Goal: Information Seeking & Learning: Learn about a topic

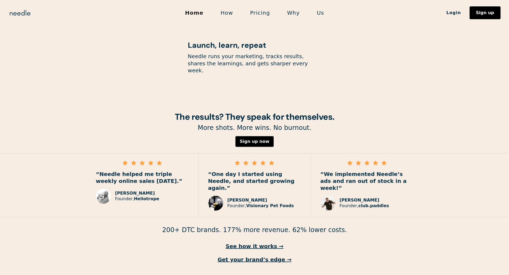
scroll to position [705, 0]
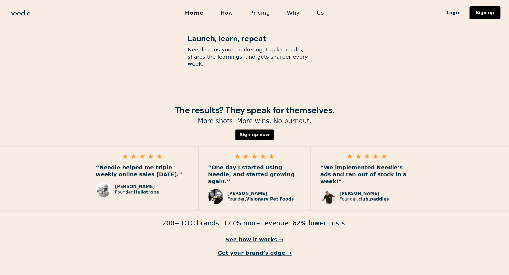
click at [231, 10] on link "How" at bounding box center [227, 12] width 30 height 11
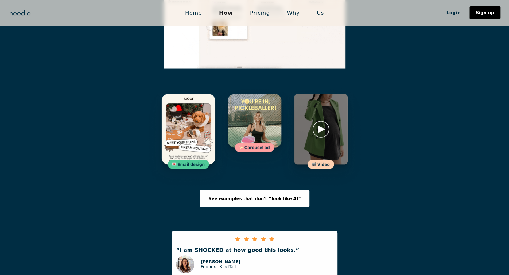
scroll to position [769, 0]
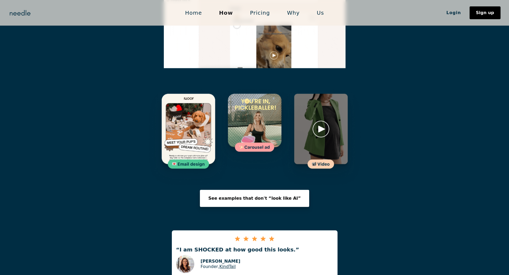
click at [229, 190] on link "See examples that don't “look like AI”" at bounding box center [255, 198] width 110 height 17
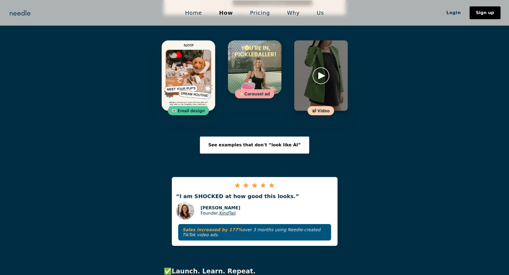
scroll to position [795, 0]
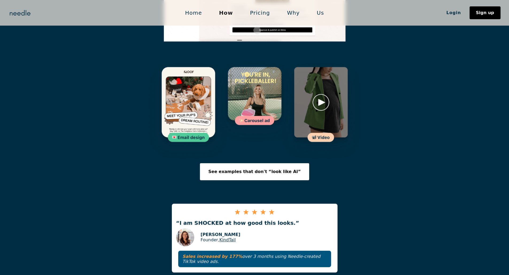
click at [322, 78] on img at bounding box center [321, 111] width 88 height 105
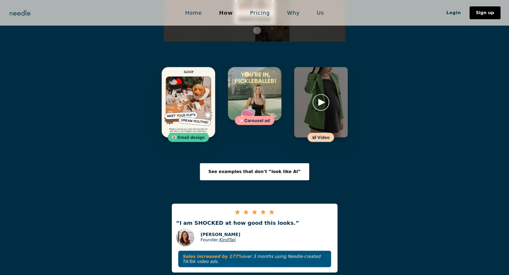
click at [324, 108] on img at bounding box center [321, 111] width 88 height 105
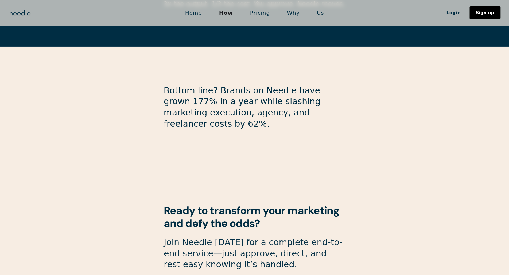
scroll to position [1381, 0]
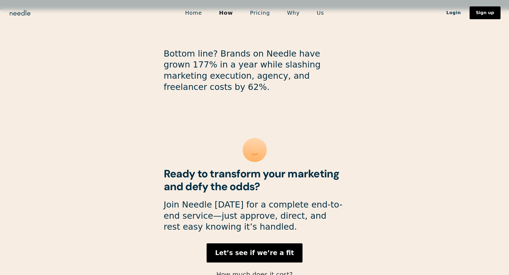
click at [269, 271] on link "How much does it cost?" at bounding box center [254, 274] width 76 height 7
click at [260, 250] on strong "Let’s see if we’re a fit" at bounding box center [254, 253] width 79 height 7
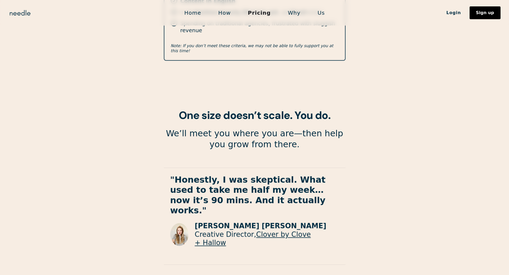
scroll to position [898, 0]
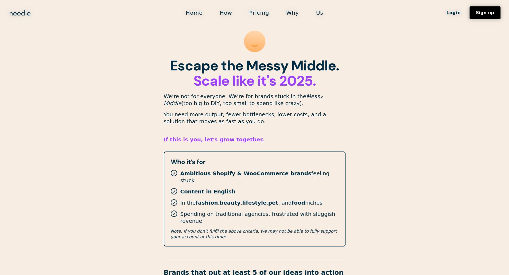
scroll to position [1, 0]
click at [278, 103] on p "We’re not for everyone. We’re for brands stuck in the Messy Middle (too big to …" at bounding box center [255, 99] width 182 height 14
